Goal: Check status: Check status

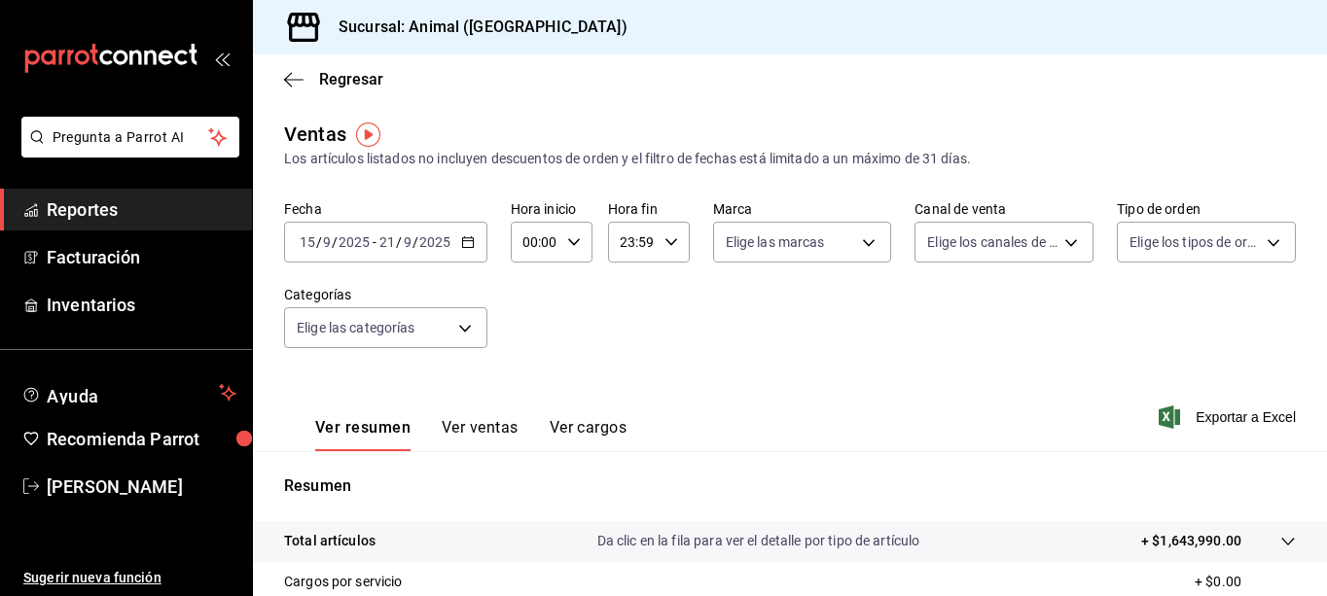
click at [471, 238] on \(Stroke\) "button" at bounding box center [468, 242] width 12 height 11
click at [467, 239] on icon "button" at bounding box center [468, 242] width 14 height 14
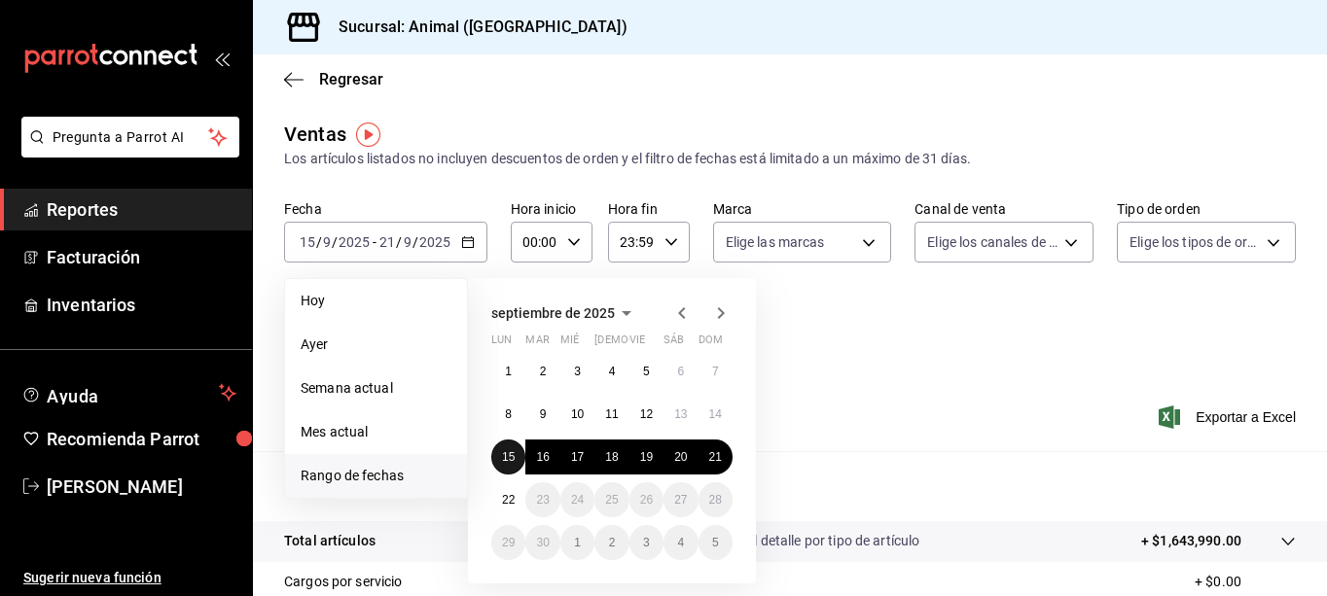
click at [517, 462] on button "15" at bounding box center [508, 457] width 34 height 35
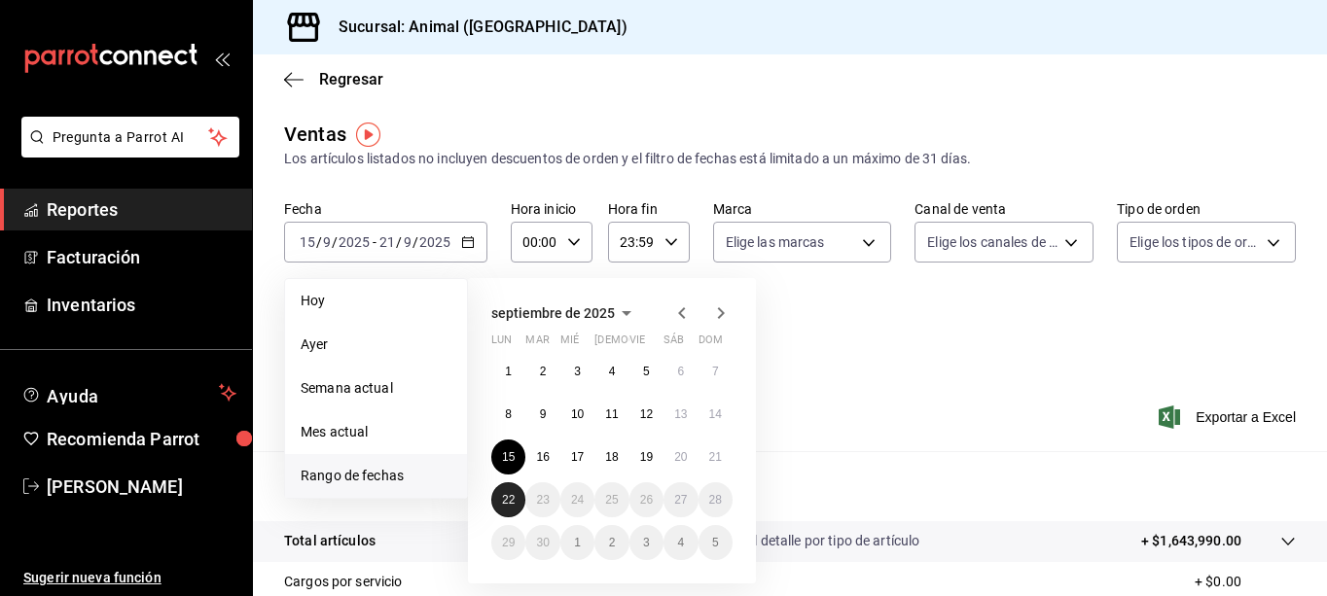
click at [516, 506] on button "22" at bounding box center [508, 499] width 34 height 35
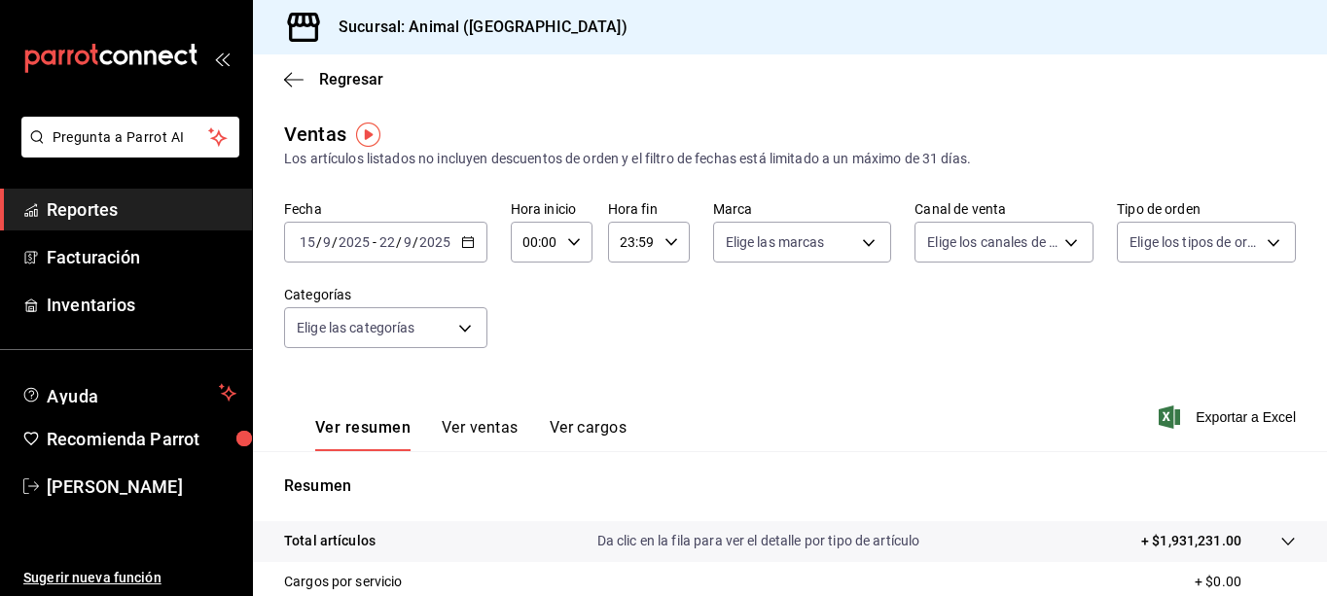
click at [567, 243] on icon "button" at bounding box center [574, 242] width 14 height 14
click at [542, 356] on button "01" at bounding box center [531, 338] width 32 height 39
type input "01:00"
click at [532, 370] on span "05" at bounding box center [530, 370] width 9 height 16
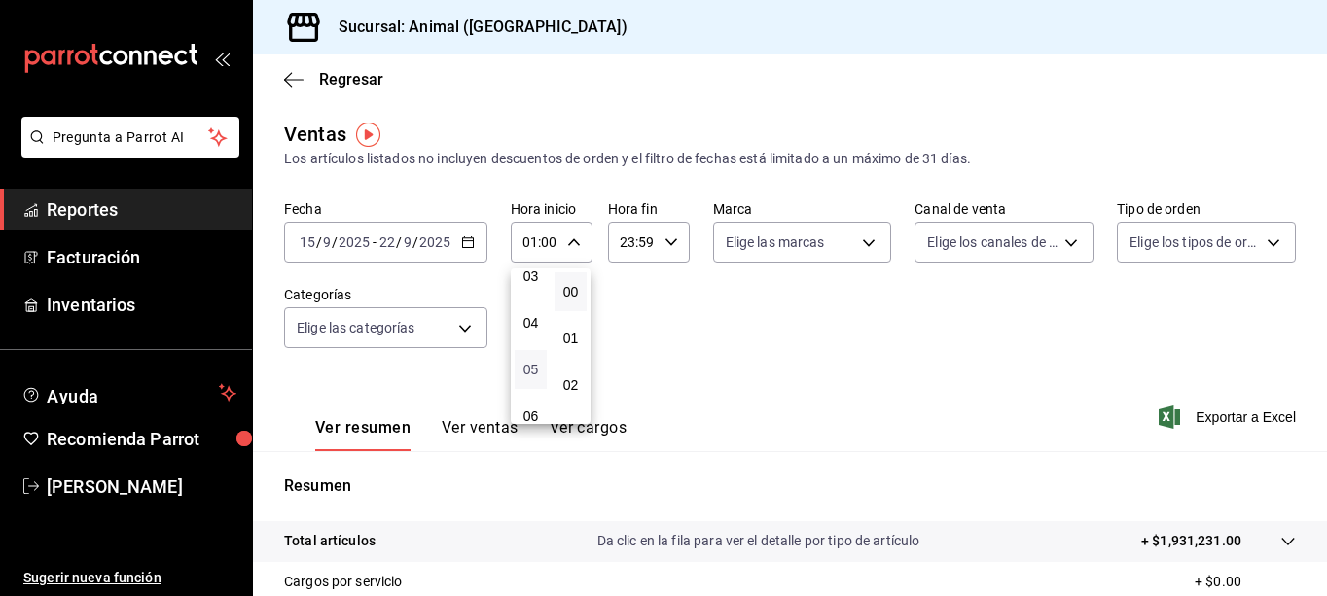
type input "05:00"
click at [651, 337] on div at bounding box center [663, 298] width 1327 height 596
click at [671, 240] on \(Stroke\) "button" at bounding box center [670, 241] width 12 height 7
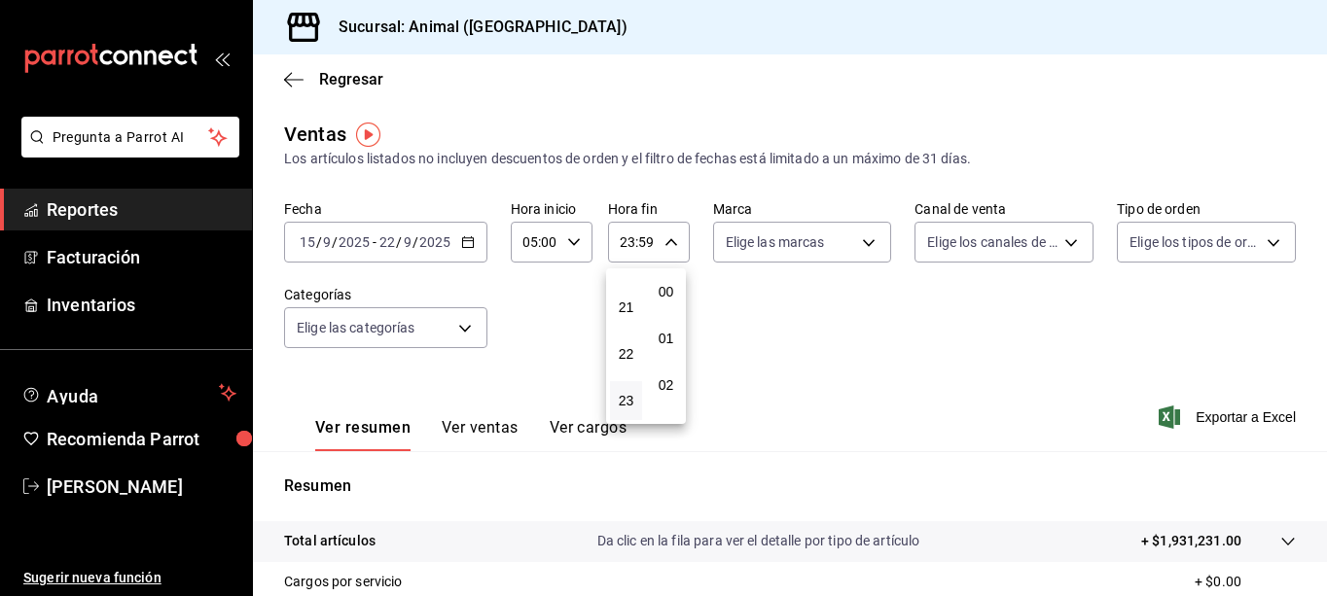
scroll to position [2646, 0]
click at [634, 365] on button "22" at bounding box center [626, 354] width 32 height 39
click at [630, 299] on span "05" at bounding box center [626, 300] width 9 height 16
type input "05:59"
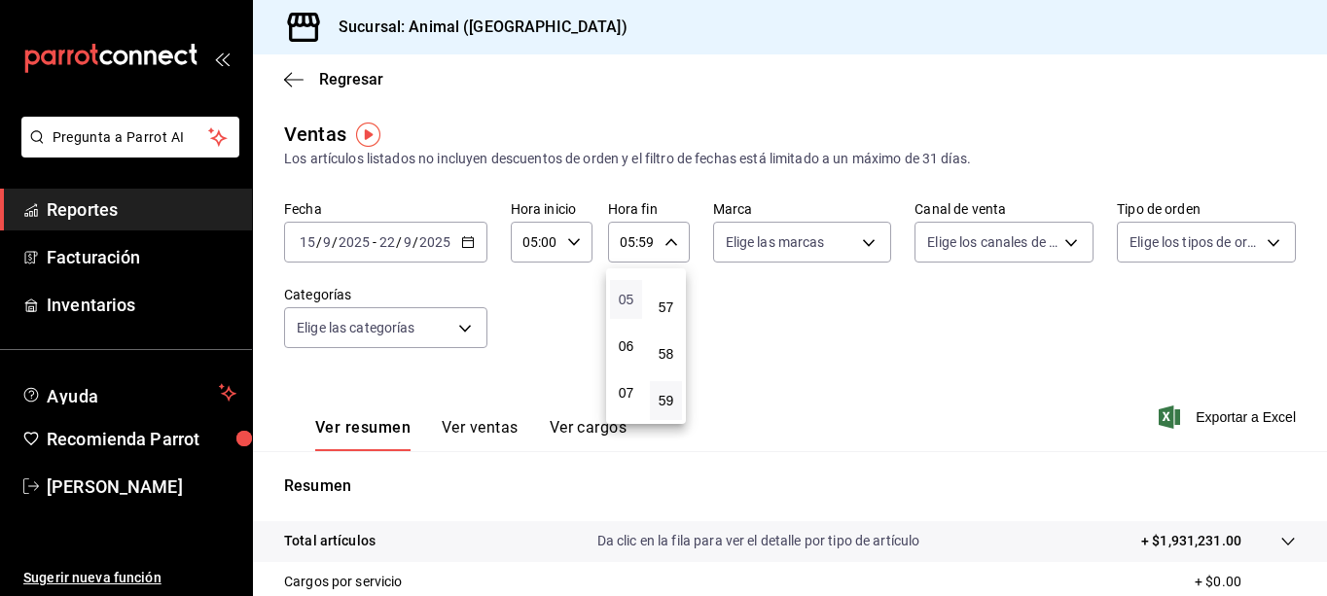
click at [630, 299] on span "05" at bounding box center [626, 300] width 9 height 16
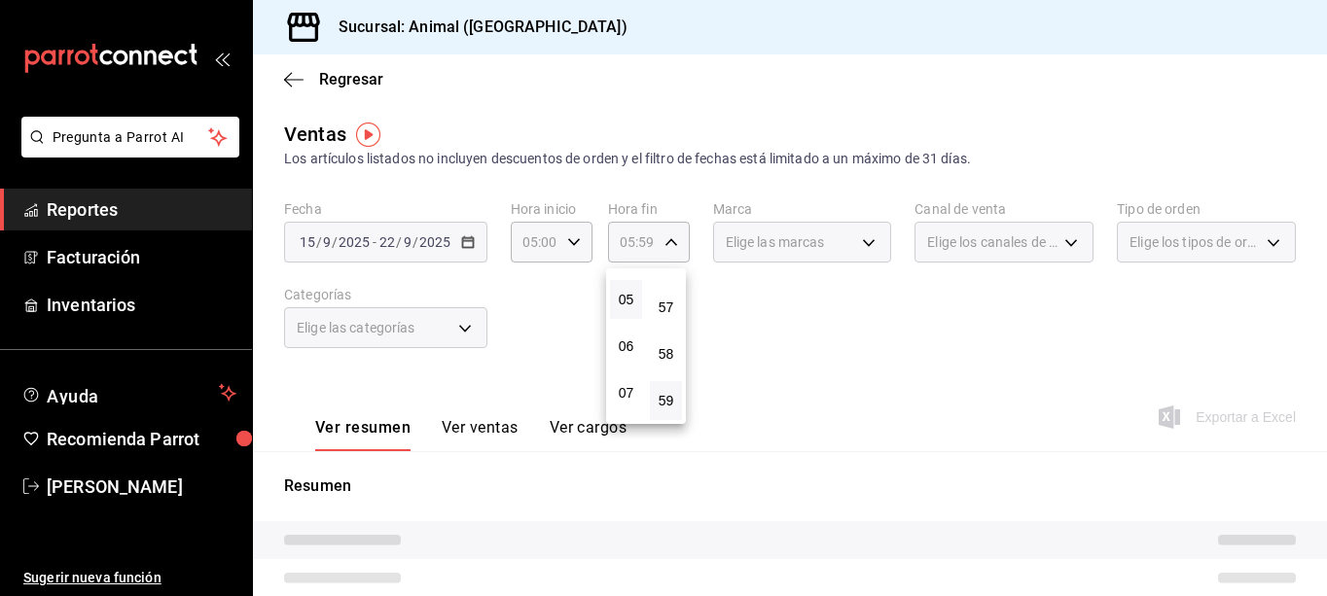
drag, startPoint x: 631, startPoint y: 299, endPoint x: 808, endPoint y: 297, distance: 177.0
click at [808, 297] on div "00 01 02 03 04 05 06 07 08 09 10 11 12 13 14 15 16 17 18 19 20 21 22 23 00 01 0…" at bounding box center [663, 301] width 1327 height 590
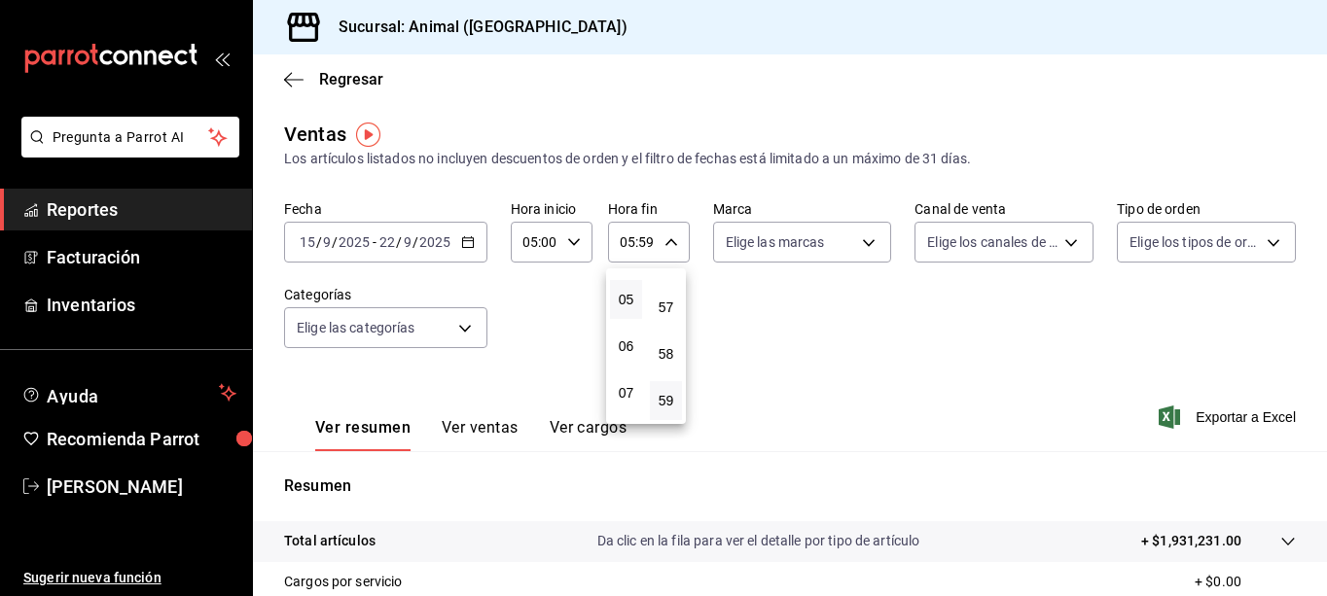
click at [907, 334] on div at bounding box center [663, 298] width 1327 height 596
click at [1165, 410] on icon "button" at bounding box center [1168, 417] width 21 height 23
